Goal: Transaction & Acquisition: Purchase product/service

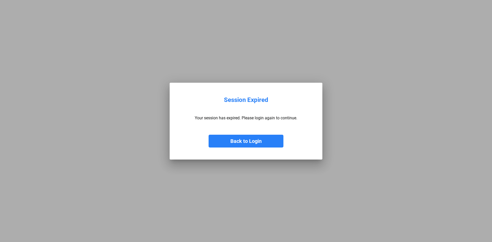
click at [246, 146] on button "Back to Login" at bounding box center [246, 141] width 75 height 13
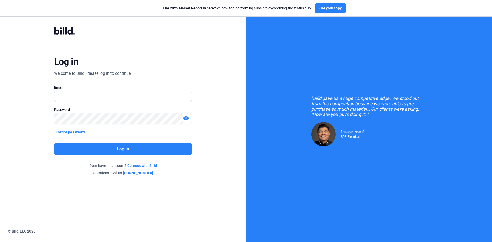
type input "[EMAIL_ADDRESS][DOMAIN_NAME]"
click at [126, 148] on button "Log in" at bounding box center [123, 149] width 138 height 12
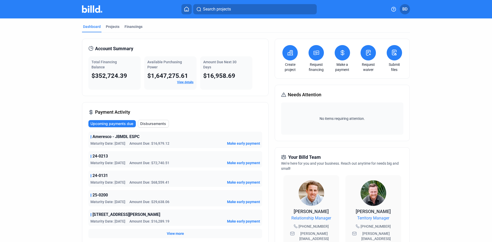
click at [317, 50] on icon at bounding box center [316, 53] width 6 height 6
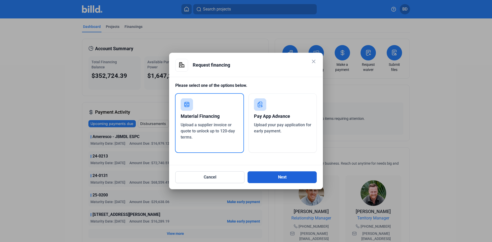
click at [279, 177] on button "Next" at bounding box center [282, 177] width 69 height 12
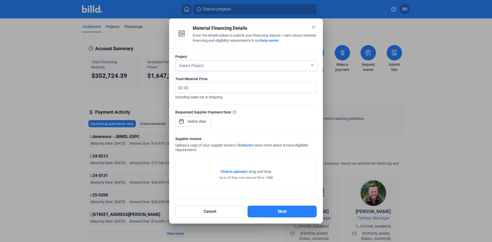
click at [207, 63] on div "Select Project" at bounding box center [244, 65] width 132 height 7
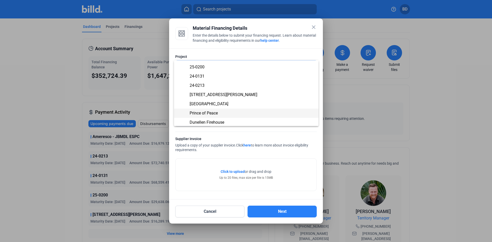
scroll to position [45, 0]
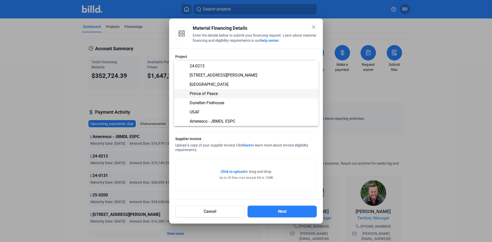
click at [215, 94] on span "Prince of Peace" at bounding box center [204, 93] width 28 height 5
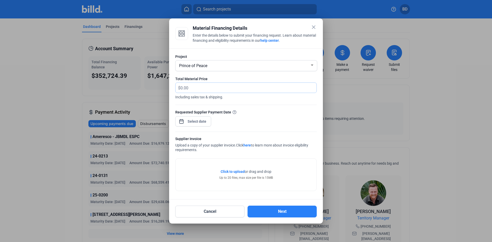
click at [186, 84] on input "text" at bounding box center [245, 88] width 130 height 10
type input "17,769.99"
click at [263, 99] on span "Including sales tax & shipping." at bounding box center [245, 96] width 141 height 7
click at [182, 122] on span "Open calendar" at bounding box center [181, 119] width 12 height 12
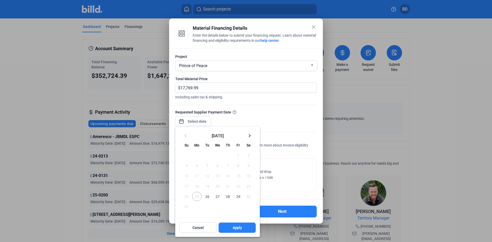
click at [208, 196] on span "26" at bounding box center [207, 196] width 9 height 9
click at [238, 230] on span "Apply" at bounding box center [237, 227] width 9 height 5
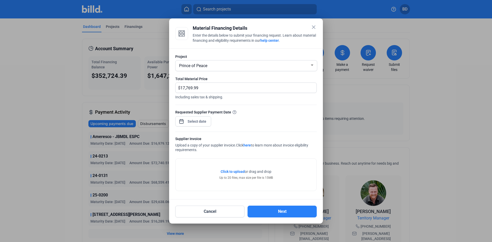
click at [263, 125] on div "Requested Supplier Payment Date" at bounding box center [245, 120] width 141 height 22
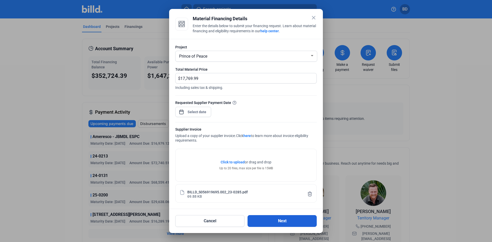
click at [275, 222] on button "Next" at bounding box center [282, 221] width 69 height 12
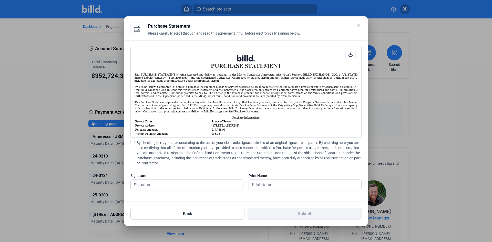
scroll to position [0, 0]
click at [134, 143] on span at bounding box center [132, 142] width 4 height 4
click at [0, 0] on input "By checking here, you are consenting to the use of your electronic signature in…" at bounding box center [0, 0] width 0 height 0
click at [170, 181] on input "text" at bounding box center [187, 185] width 113 height 11
type input "[PERSON_NAME]"
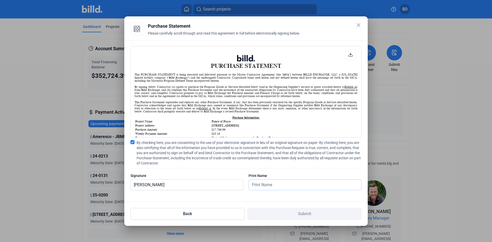
click at [292, 187] on input "text" at bounding box center [302, 185] width 107 height 11
type input "[PERSON_NAME]"
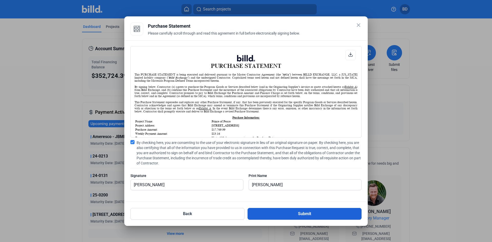
click at [292, 218] on button "Submit" at bounding box center [305, 214] width 114 height 12
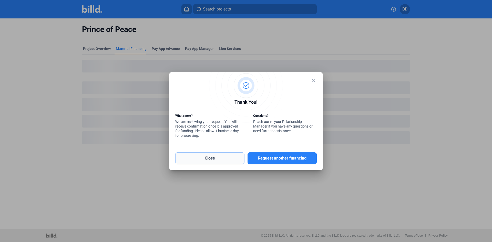
click at [230, 158] on button "Close" at bounding box center [209, 159] width 69 height 12
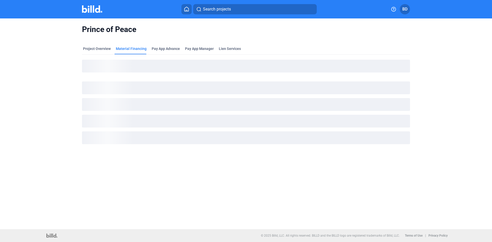
click at [88, 8] on img at bounding box center [92, 8] width 20 height 7
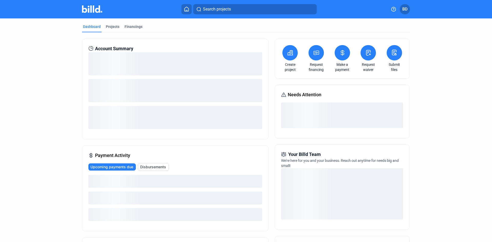
click at [316, 55] on icon at bounding box center [316, 53] width 6 height 6
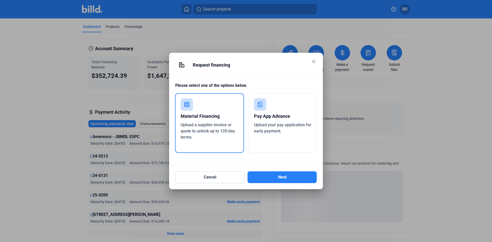
click at [214, 113] on div "Material Financing" at bounding box center [210, 116] width 58 height 11
click at [277, 179] on button "Next" at bounding box center [282, 177] width 69 height 12
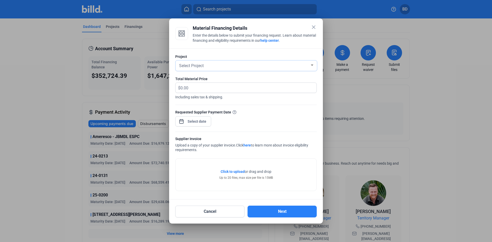
click at [231, 65] on div "Select Project" at bounding box center [244, 65] width 132 height 7
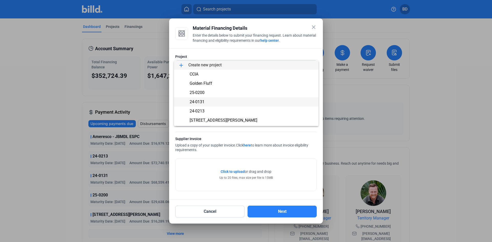
click at [198, 102] on span "24-0131" at bounding box center [197, 101] width 15 height 5
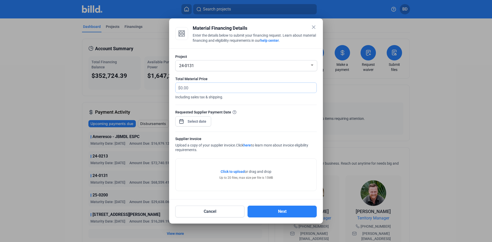
click at [198, 86] on input "text" at bounding box center [245, 88] width 130 height 10
type input "31,842.52"
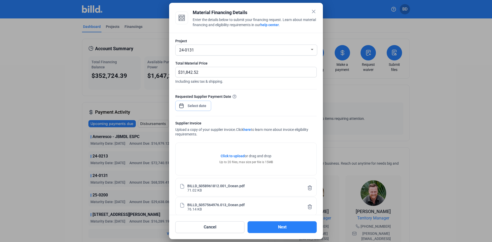
click at [181, 109] on span "Open calendar" at bounding box center [181, 103] width 12 height 12
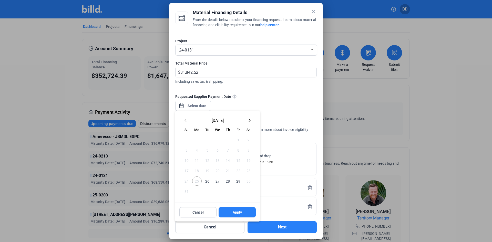
click at [210, 181] on span "26" at bounding box center [207, 181] width 9 height 9
click at [240, 211] on span "Apply" at bounding box center [237, 212] width 9 height 5
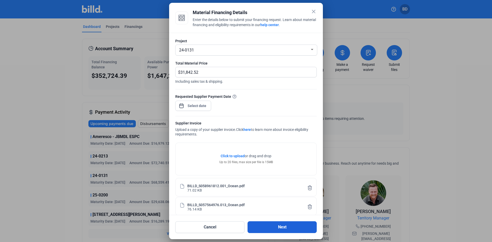
click at [278, 227] on button "Next" at bounding box center [282, 227] width 69 height 12
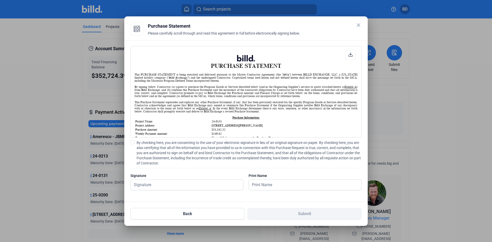
click at [132, 142] on span at bounding box center [132, 142] width 4 height 4
click at [0, 0] on input "By checking here, you are consenting to the use of your electronic signature in…" at bounding box center [0, 0] width 0 height 0
click at [151, 183] on input "text" at bounding box center [184, 185] width 107 height 11
type input "[PERSON_NAME]"
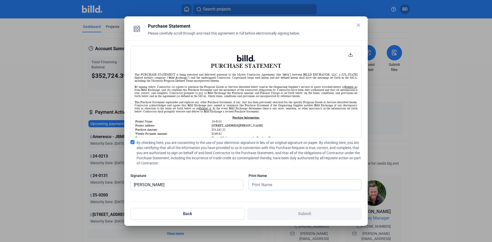
click at [263, 185] on input "text" at bounding box center [302, 185] width 107 height 11
type input "[PERSON_NAME]"
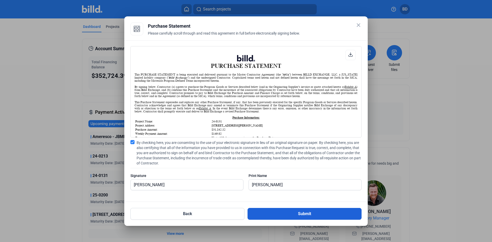
click at [295, 215] on button "Submit" at bounding box center [305, 214] width 114 height 12
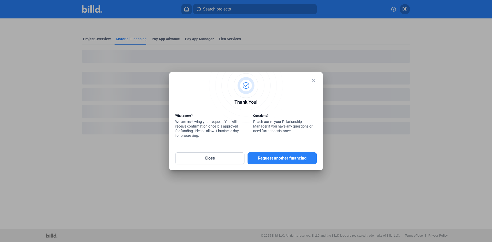
click at [313, 80] on mat-icon "close" at bounding box center [314, 81] width 6 height 6
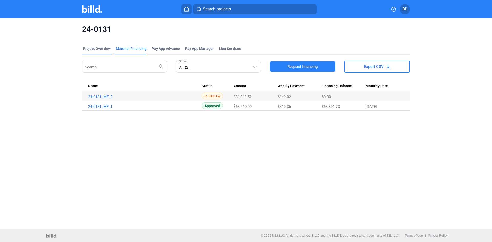
click at [94, 49] on div "Project Overview" at bounding box center [97, 48] width 28 height 5
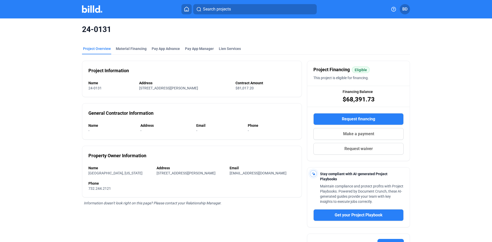
click at [89, 11] on img at bounding box center [92, 8] width 20 height 7
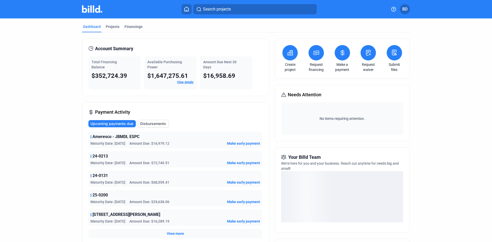
click at [318, 52] on icon at bounding box center [316, 53] width 6 height 6
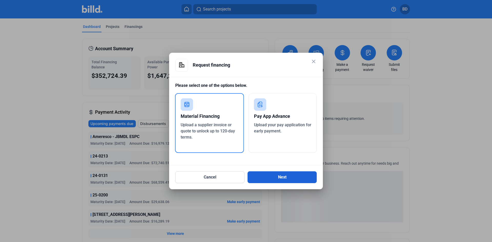
click at [277, 181] on button "Next" at bounding box center [282, 177] width 69 height 12
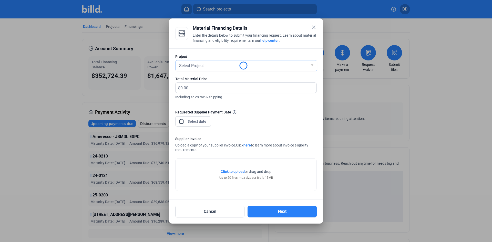
click at [228, 66] on div "Select Project" at bounding box center [244, 65] width 132 height 7
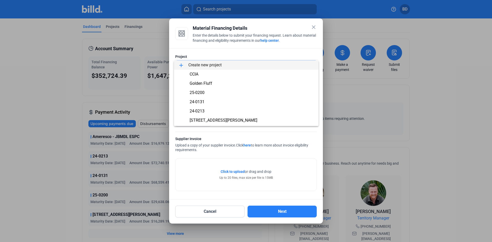
scroll to position [45, 0]
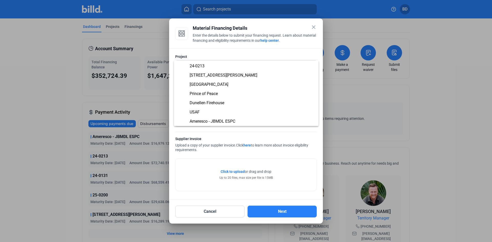
click at [313, 26] on div at bounding box center [246, 121] width 492 height 242
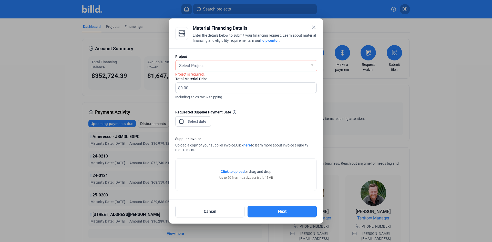
click at [313, 26] on mat-icon "close" at bounding box center [314, 27] width 6 height 6
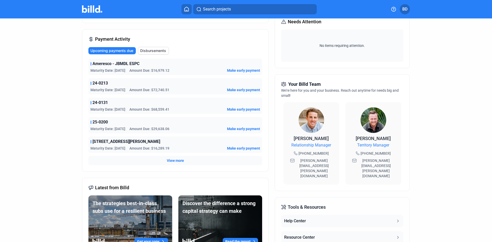
scroll to position [77, 0]
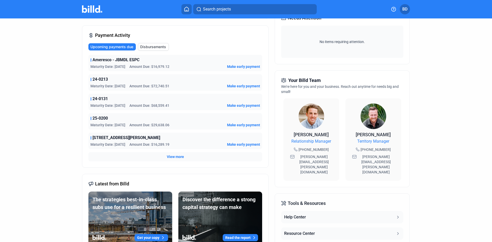
click at [173, 155] on span "View more" at bounding box center [175, 156] width 17 height 5
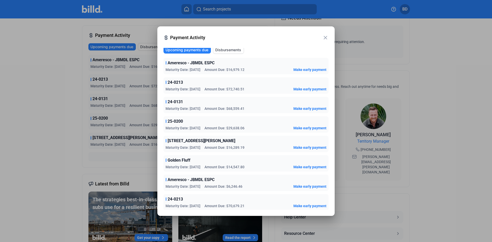
scroll to position [0, 0]
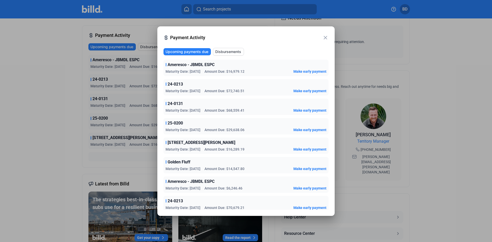
click at [327, 38] on mat-icon "close" at bounding box center [325, 38] width 6 height 6
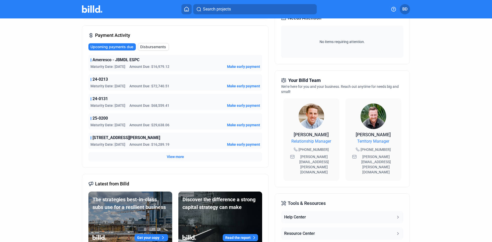
click at [159, 46] on span "Disbursements" at bounding box center [153, 46] width 26 height 5
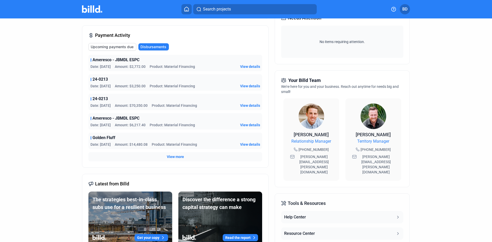
click at [126, 46] on span "Upcoming payments due" at bounding box center [112, 46] width 43 height 5
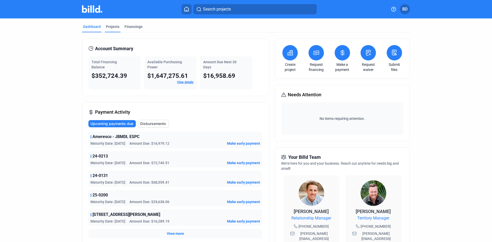
click at [107, 27] on div "Projects" at bounding box center [113, 26] width 14 height 5
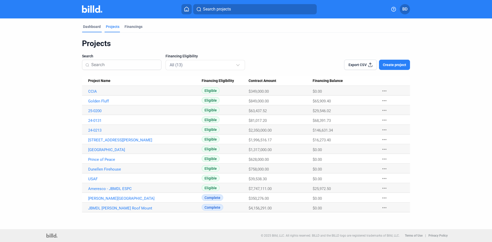
click at [94, 25] on div "Dashboard" at bounding box center [92, 26] width 18 height 5
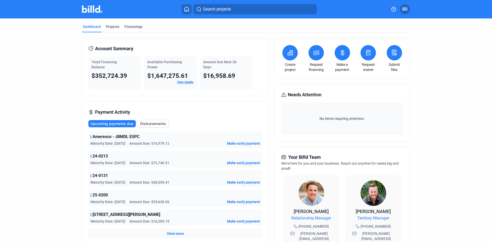
click at [288, 54] on icon at bounding box center [290, 53] width 6 height 6
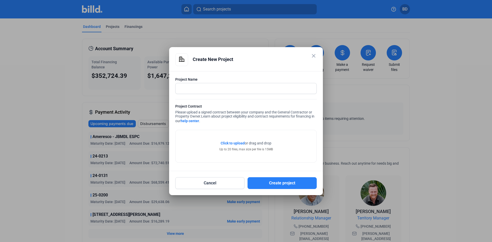
click at [311, 56] on mat-icon "close" at bounding box center [314, 56] width 6 height 6
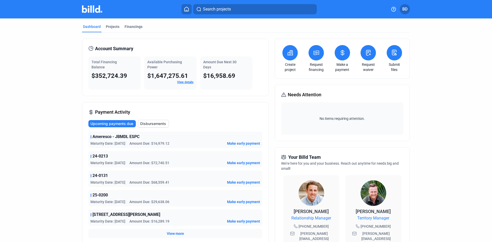
click at [317, 53] on icon at bounding box center [316, 53] width 6 height 6
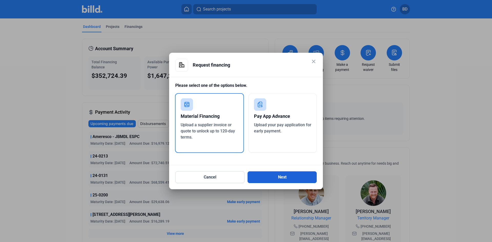
click at [286, 177] on button "Next" at bounding box center [282, 177] width 69 height 12
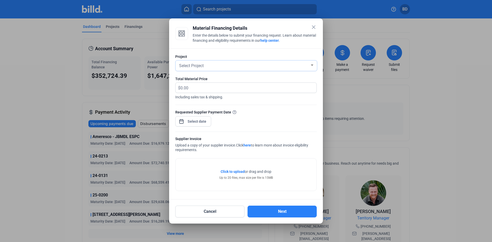
click at [207, 66] on div "Select Project" at bounding box center [244, 65] width 132 height 7
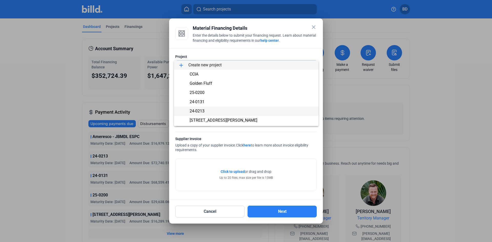
scroll to position [45, 0]
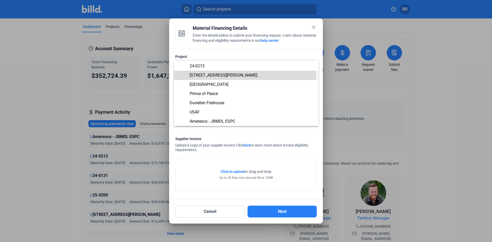
click at [211, 75] on span "[STREET_ADDRESS][PERSON_NAME]" at bounding box center [224, 75] width 68 height 5
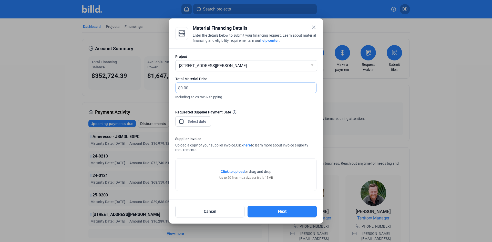
click at [198, 88] on input "text" at bounding box center [245, 88] width 130 height 10
type input "15,141.08"
click at [250, 106] on form "Project [STREET_ADDRESS][PERSON_NAME] Total Material Price $ 15,141.08 Includin…" at bounding box center [245, 123] width 141 height 139
click at [201, 125] on div at bounding box center [197, 121] width 22 height 9
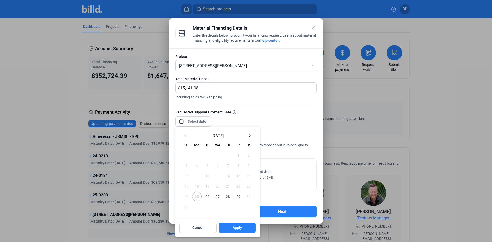
click at [209, 197] on span "26" at bounding box center [207, 196] width 9 height 9
click at [242, 227] on button "Apply" at bounding box center [237, 228] width 37 height 10
click at [293, 122] on div at bounding box center [246, 121] width 492 height 242
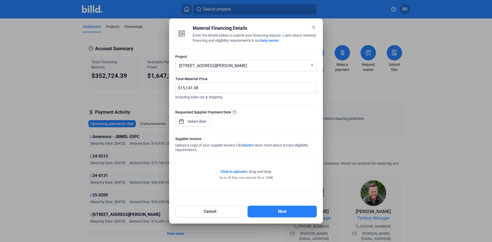
click at [265, 122] on div "Requested Supplier Payment Date" at bounding box center [245, 120] width 141 height 22
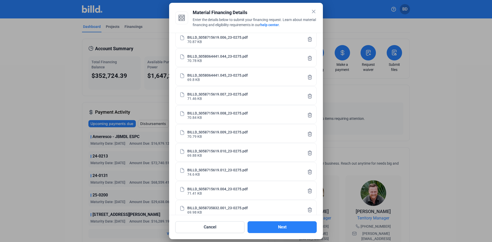
scroll to position [178, 0]
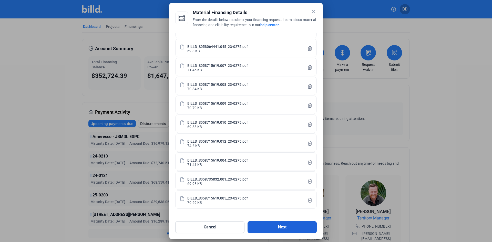
click at [288, 227] on button "Next" at bounding box center [282, 227] width 69 height 12
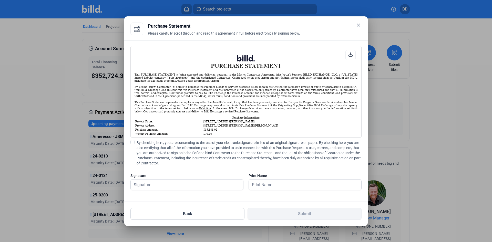
scroll to position [0, 0]
click at [200, 187] on input "text" at bounding box center [184, 185] width 107 height 11
type input "[PERSON_NAME]"
click at [134, 141] on span at bounding box center [132, 142] width 4 height 4
click at [0, 0] on input "By checking here, you are consenting to the use of your electronic signature in…" at bounding box center [0, 0] width 0 height 0
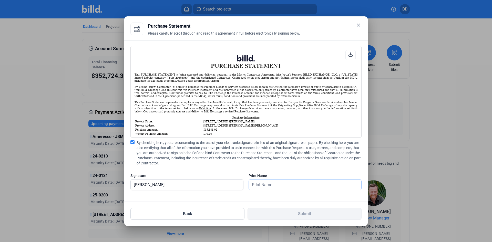
drag, startPoint x: 294, startPoint y: 186, endPoint x: 296, endPoint y: 189, distance: 4.1
click at [294, 186] on input "text" at bounding box center [305, 185] width 113 height 11
type input "[PERSON_NAME]"
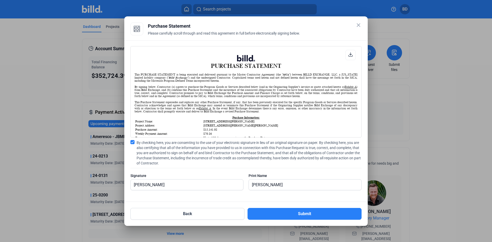
click at [273, 194] on div at bounding box center [305, 192] width 113 height 5
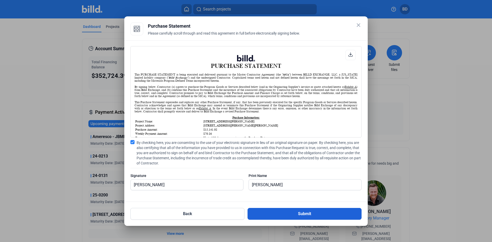
click at [293, 213] on button "Submit" at bounding box center [305, 214] width 114 height 12
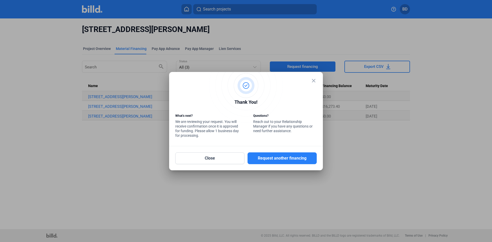
click at [315, 80] on mat-icon "close" at bounding box center [314, 81] width 6 height 6
